Goal: Transaction & Acquisition: Purchase product/service

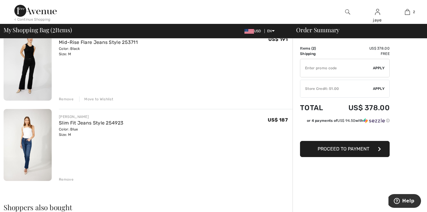
scroll to position [61, 0]
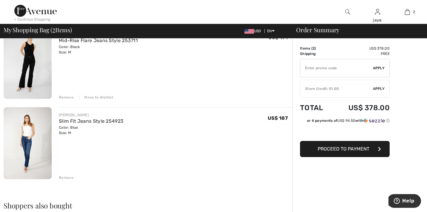
click at [28, 156] on img at bounding box center [28, 143] width 48 height 72
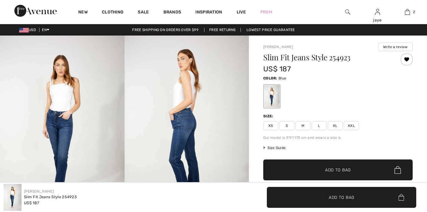
checkbox input "true"
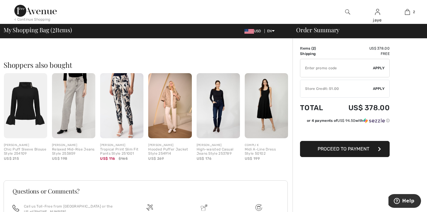
scroll to position [202, 0]
click at [219, 114] on img at bounding box center [218, 105] width 43 height 65
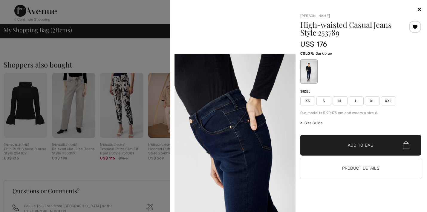
scroll to position [370, 0]
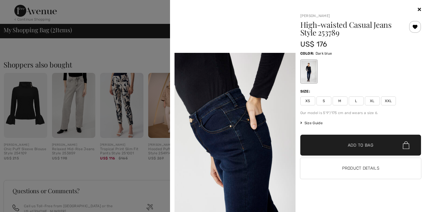
click at [341, 101] on span "M" at bounding box center [340, 101] width 15 height 9
click at [341, 144] on span "✔ Added to Bag" at bounding box center [351, 145] width 36 height 6
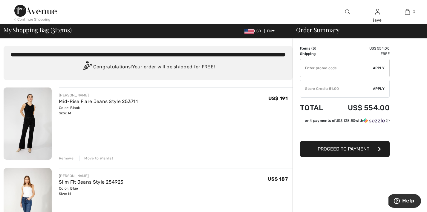
click at [346, 10] on img at bounding box center [347, 11] width 5 height 7
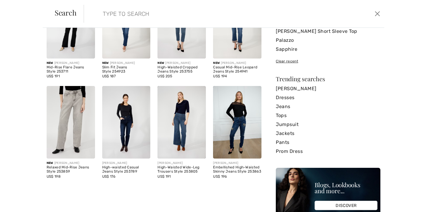
scroll to position [68, 0]
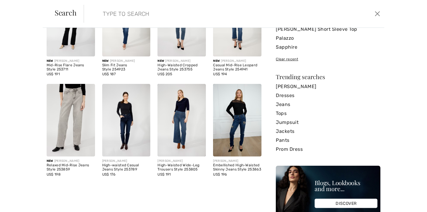
click at [185, 126] on img at bounding box center [181, 120] width 48 height 73
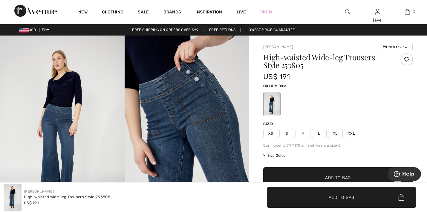
checkbox input "true"
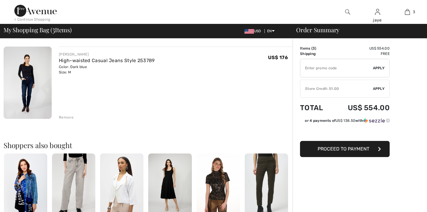
click at [81, 174] on img at bounding box center [73, 186] width 43 height 65
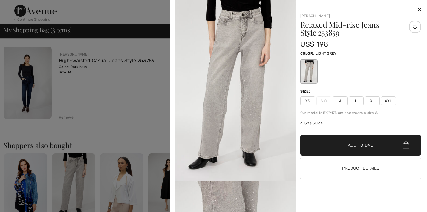
click at [339, 100] on span "M" at bounding box center [340, 101] width 15 height 9
click at [334, 143] on span "✔ Added to Bag" at bounding box center [351, 145] width 36 height 6
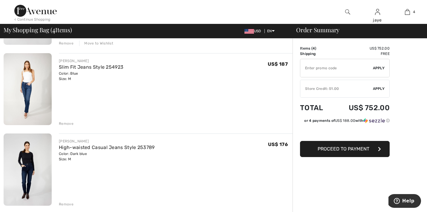
scroll to position [53, 0]
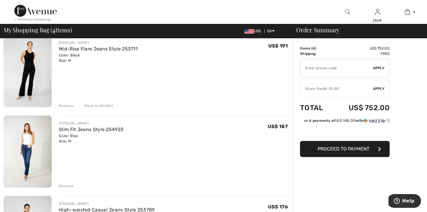
click at [348, 13] on img at bounding box center [347, 11] width 5 height 7
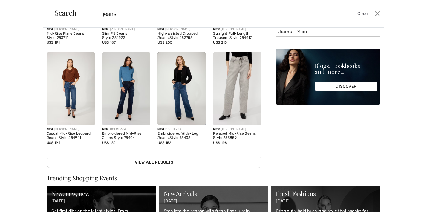
scroll to position [105, 0]
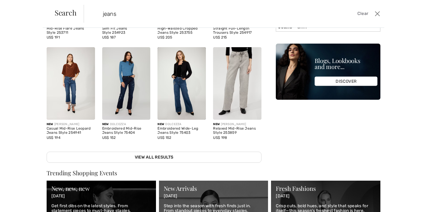
type input "jeans"
click at [181, 96] on img at bounding box center [181, 83] width 48 height 73
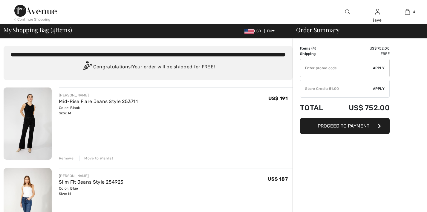
scroll to position [53, 0]
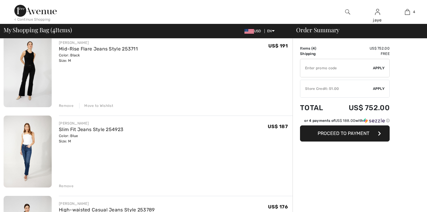
checkbox input "true"
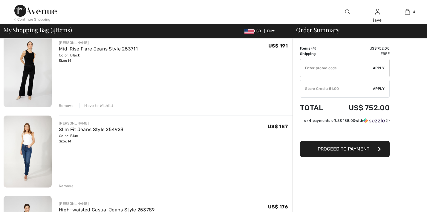
scroll to position [0, 0]
click at [346, 12] on img at bounding box center [347, 11] width 5 height 7
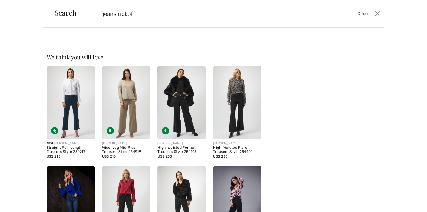
type input "jeans ribkoff"
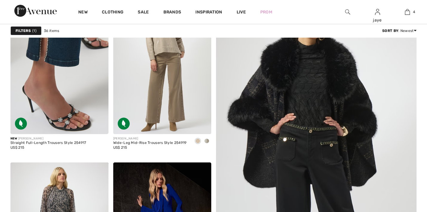
checkbox input "true"
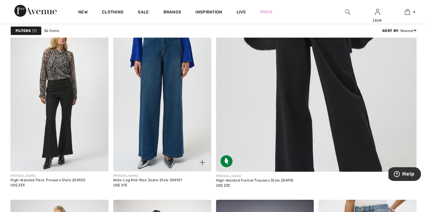
scroll to position [251, 0]
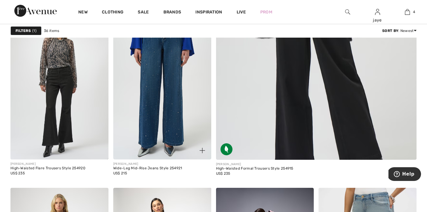
click at [158, 130] on img at bounding box center [162, 86] width 98 height 147
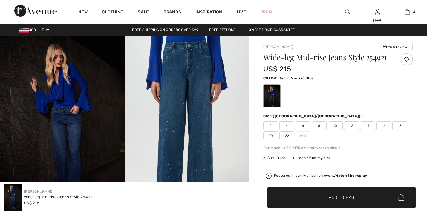
checkbox input "true"
click at [206, 124] on img at bounding box center [187, 129] width 125 height 186
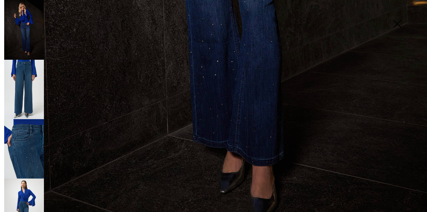
scroll to position [400, 0]
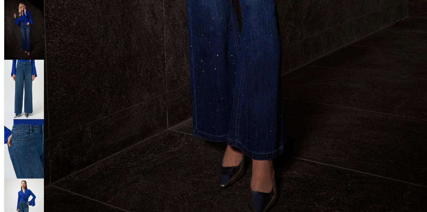
click at [37, 150] on img at bounding box center [24, 148] width 40 height 59
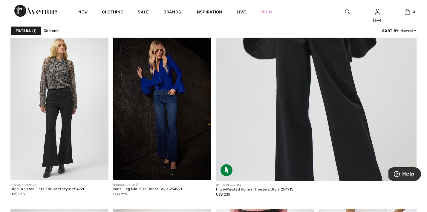
scroll to position [224, 0]
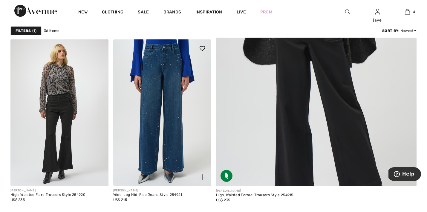
click at [173, 130] on img at bounding box center [162, 112] width 98 height 147
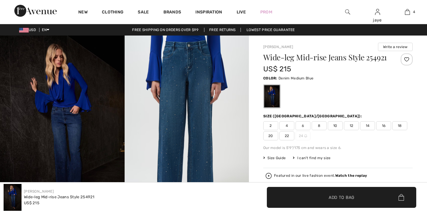
click at [323, 126] on span "8" at bounding box center [319, 125] width 15 height 9
checkbox input "true"
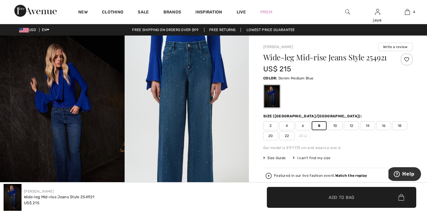
click at [323, 195] on span "✔ Added to Bag" at bounding box center [332, 197] width 36 height 6
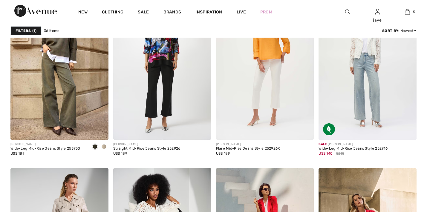
scroll to position [865, 0]
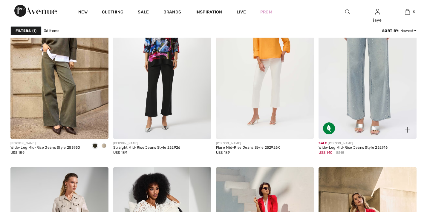
click at [355, 102] on img at bounding box center [368, 65] width 98 height 147
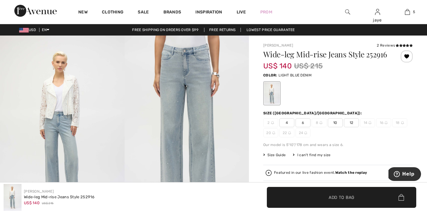
click at [336, 124] on span "10" at bounding box center [335, 122] width 15 height 9
click at [317, 194] on span "✔ Added to Bag" at bounding box center [332, 197] width 36 height 6
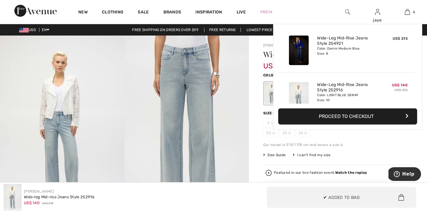
scroll to position [205, 0]
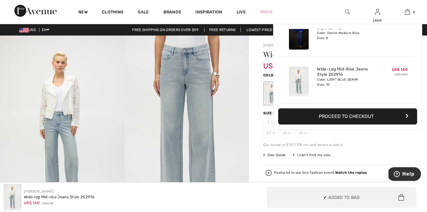
click at [172, 123] on img at bounding box center [187, 129] width 125 height 186
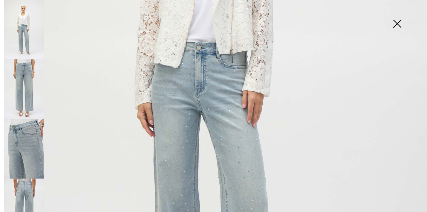
scroll to position [238, 0]
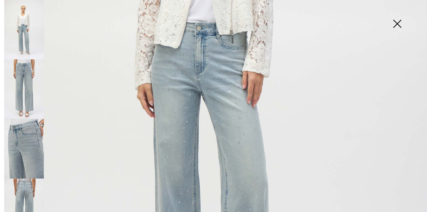
click at [176, 171] on img at bounding box center [213, 82] width 427 height 640
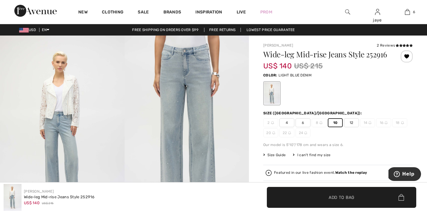
click at [195, 166] on img at bounding box center [187, 129] width 125 height 186
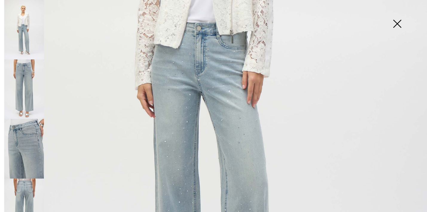
click at [182, 170] on img at bounding box center [213, 82] width 427 height 640
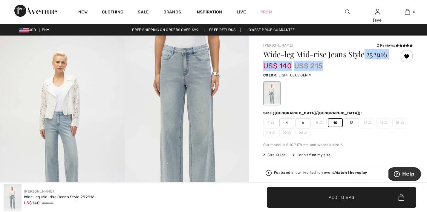
drag, startPoint x: 389, startPoint y: 53, endPoint x: 365, endPoint y: 48, distance: 24.3
click at [365, 48] on div "Joseph Ribkoff 2 Reviews 2 Reviews Wide-leg Mid-rise Jeans Style 252916 US$ 140…" at bounding box center [337, 154] width 149 height 223
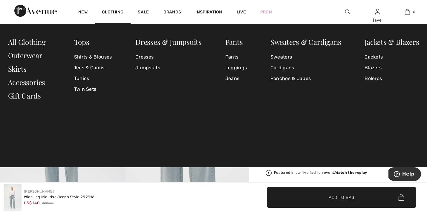
copy div "Wide-leg Mid-rise Jeans Style 252916 US$ 140 US$ 215"
click at [350, 10] on div at bounding box center [348, 12] width 30 height 24
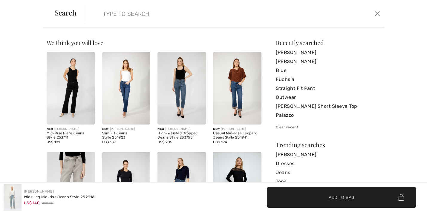
paste input "251968"
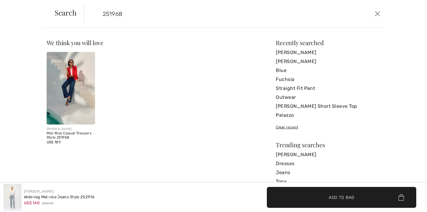
type input "251968"
click at [80, 94] on img at bounding box center [71, 88] width 48 height 73
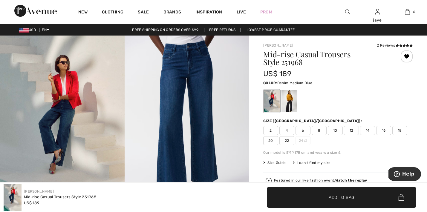
click at [317, 133] on span "8" at bounding box center [319, 130] width 15 height 9
click at [316, 194] on span "✔ Added to Bag Add to Bag" at bounding box center [341, 197] width 149 height 21
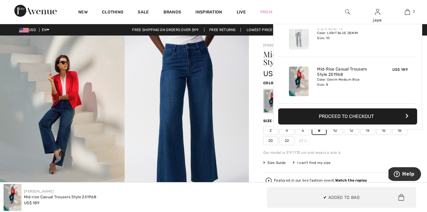
click at [201, 143] on img at bounding box center [187, 129] width 125 height 186
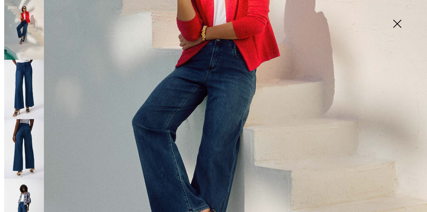
scroll to position [181, 0]
click at [203, 152] on img at bounding box center [213, 139] width 427 height 641
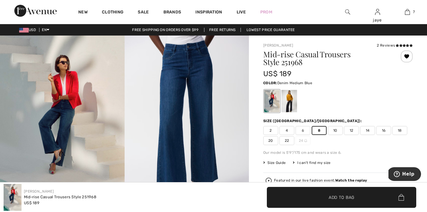
click at [203, 152] on img at bounding box center [187, 129] width 125 height 186
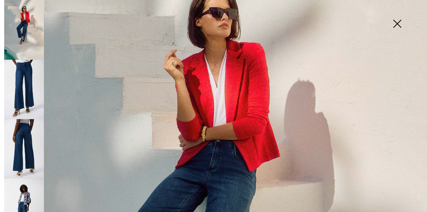
scroll to position [79, 0]
click at [397, 26] on img at bounding box center [397, 24] width 30 height 31
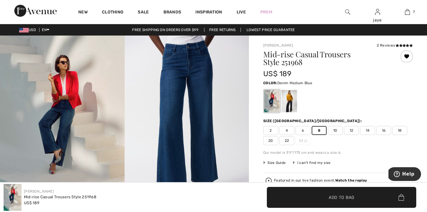
click at [336, 132] on span "10" at bounding box center [335, 130] width 15 height 9
click at [316, 197] on span "✔ Added to Bag" at bounding box center [332, 197] width 36 height 6
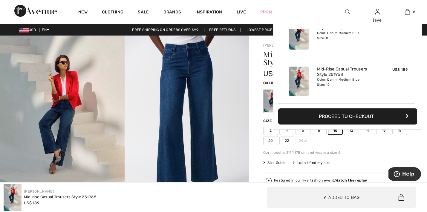
scroll to position [298, 0]
click at [347, 119] on button "Proceed to Checkout" at bounding box center [347, 116] width 139 height 16
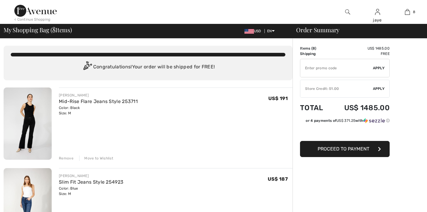
click at [375, 88] on span "Apply" at bounding box center [379, 88] width 12 height 5
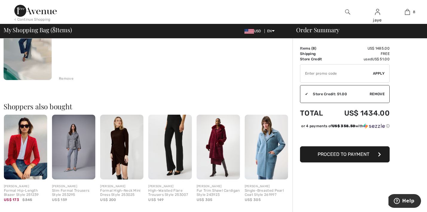
scroll to position [673, 0]
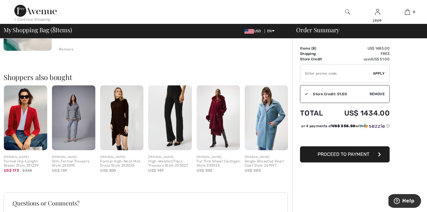
click at [267, 143] on img at bounding box center [266, 117] width 43 height 65
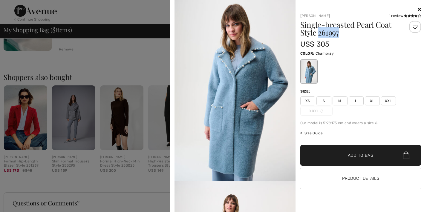
drag, startPoint x: 345, startPoint y: 34, endPoint x: 319, endPoint y: 34, distance: 25.1
click at [319, 34] on h1 "Single-breasted Pearl Coat Style 261997" at bounding box center [350, 29] width 101 height 16
copy h1 "261997"
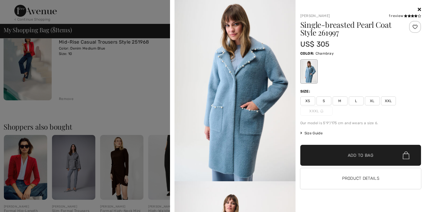
click at [420, 9] on icon at bounding box center [419, 9] width 3 height 5
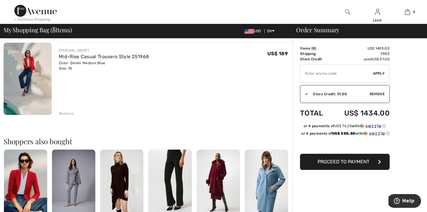
click at [348, 12] on img at bounding box center [347, 11] width 5 height 7
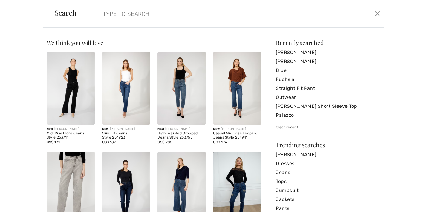
paste input "254939"
type input "254939"
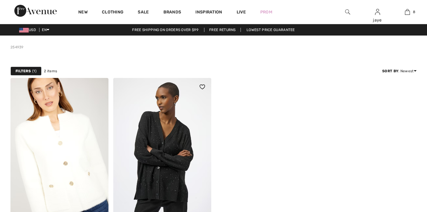
scroll to position [100, 0]
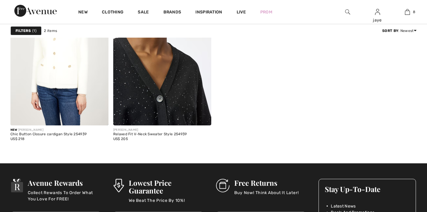
click at [159, 90] on img at bounding box center [162, 51] width 98 height 147
checkbox input "true"
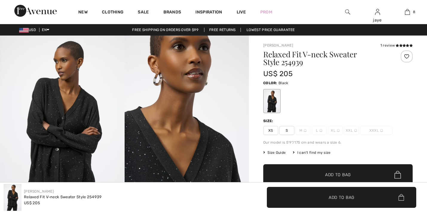
click at [271, 131] on span "XS" at bounding box center [270, 130] width 15 height 9
click at [280, 172] on span "✔ Added to Bag Add to Bag" at bounding box center [337, 174] width 149 height 21
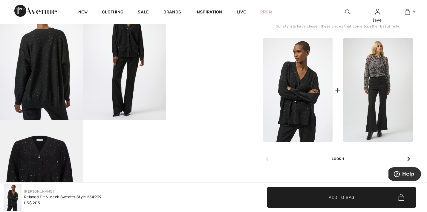
scroll to position [227, 0]
click at [342, 100] on div "+" at bounding box center [337, 90] width 149 height 104
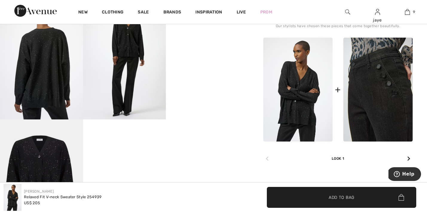
click at [380, 100] on img at bounding box center [377, 90] width 69 height 104
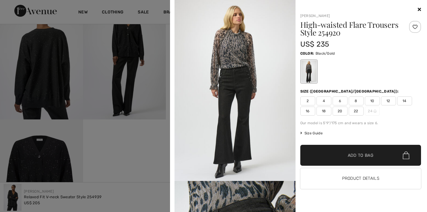
click at [380, 101] on div "2 4 6 8 10 12 14 16 18 20 22 24" at bounding box center [360, 106] width 121 height 19
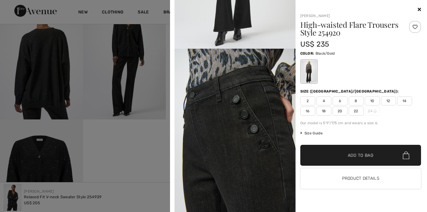
scroll to position [143, 0]
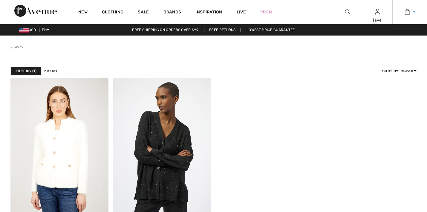
checkbox input "true"
click at [348, 12] on img at bounding box center [347, 11] width 5 height 7
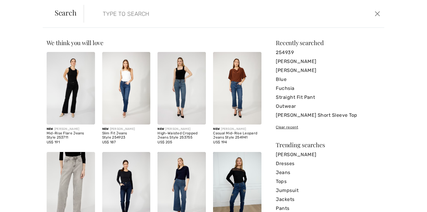
paste input "254907"
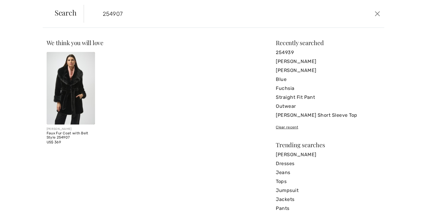
type input "254907"
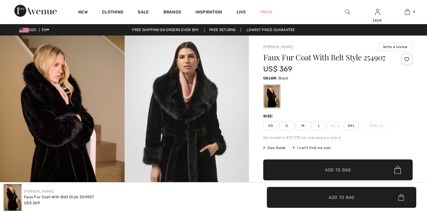
checkbox input "true"
click at [286, 126] on span "S" at bounding box center [286, 125] width 15 height 9
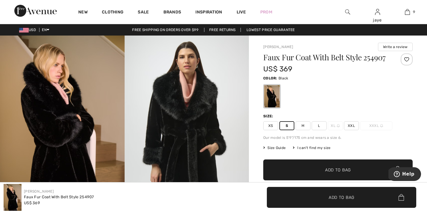
click at [293, 172] on span "✔ Added to Bag Add to Bag" at bounding box center [337, 170] width 149 height 21
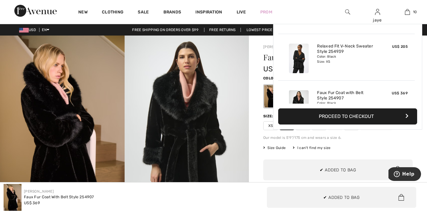
scroll to position [391, 0]
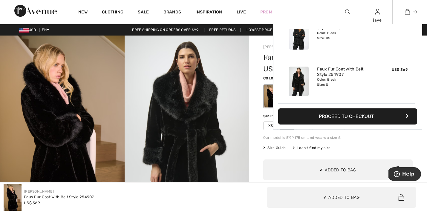
click at [302, 116] on button "Proceed to Checkout" at bounding box center [347, 116] width 139 height 16
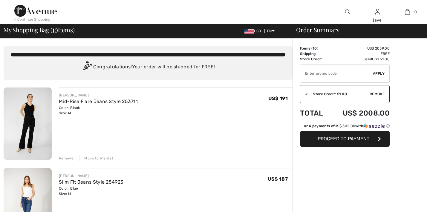
checkbox input "true"
